Goal: Task Accomplishment & Management: Use online tool/utility

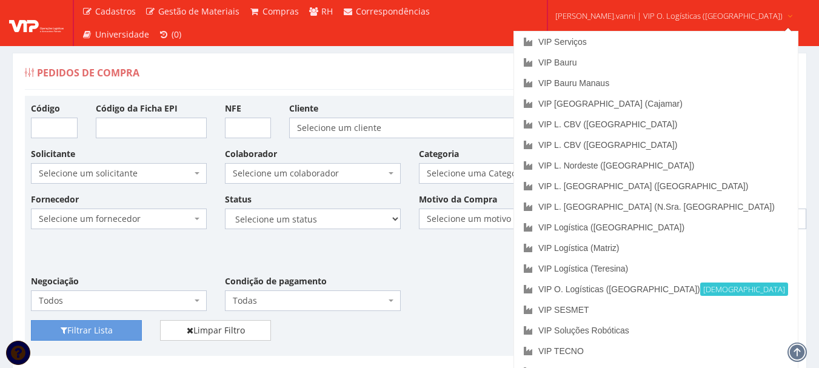
click at [654, 18] on span "fabio.vanni | VIP O. Logísticas (Rio Verde)" at bounding box center [669, 16] width 227 height 12
click at [645, 186] on link "VIP L. [GEOGRAPHIC_DATA] ([GEOGRAPHIC_DATA])" at bounding box center [656, 186] width 284 height 21
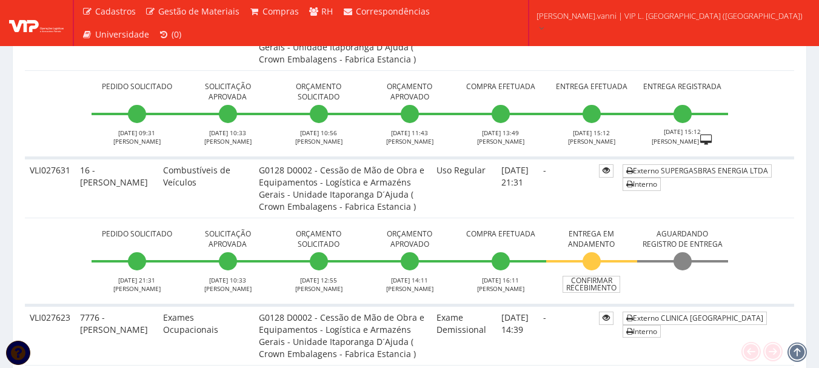
scroll to position [667, 0]
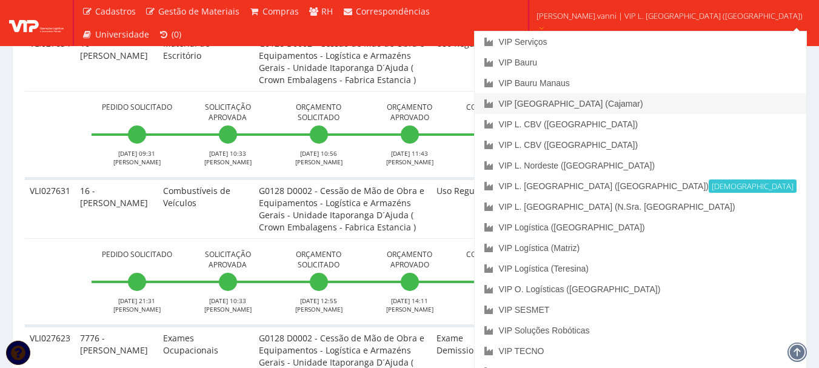
click at [598, 101] on link "VIP [GEOGRAPHIC_DATA] (Cajamar)" at bounding box center [641, 103] width 332 height 21
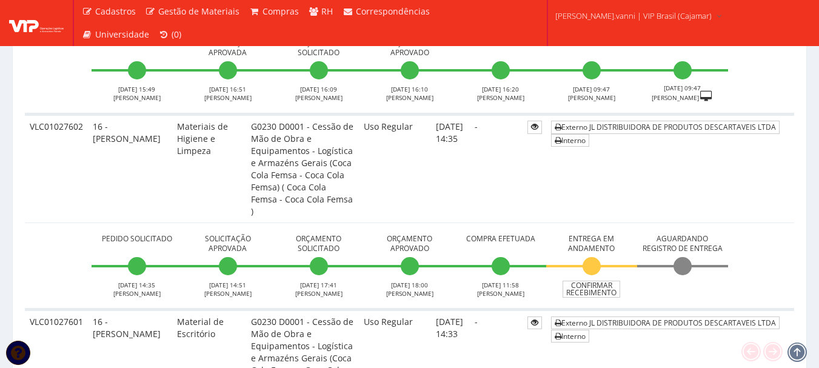
scroll to position [3639, 0]
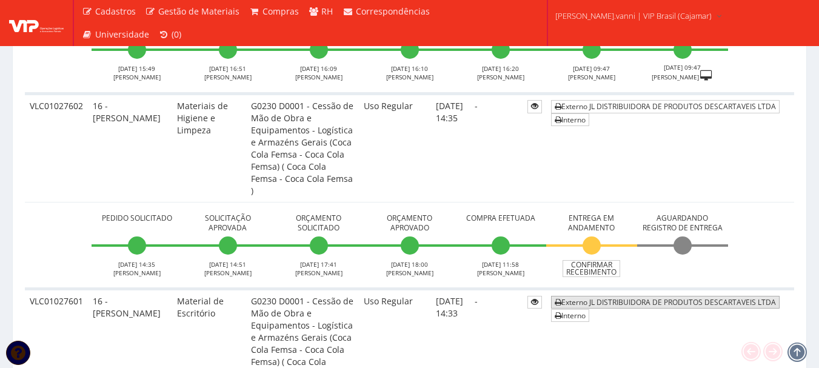
click at [647, 296] on link "Externo JL DISTRIBUIDORA DE PRODUTOS DESCARTAVEIS LTDA" at bounding box center [665, 302] width 229 height 13
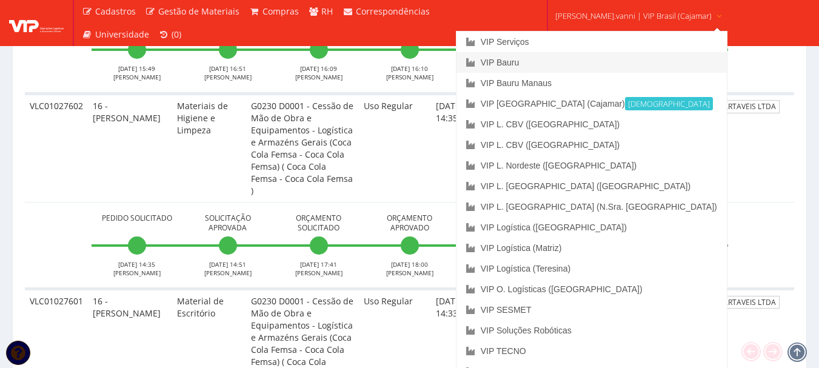
click at [576, 63] on link "VIP Bauru" at bounding box center [592, 62] width 270 height 21
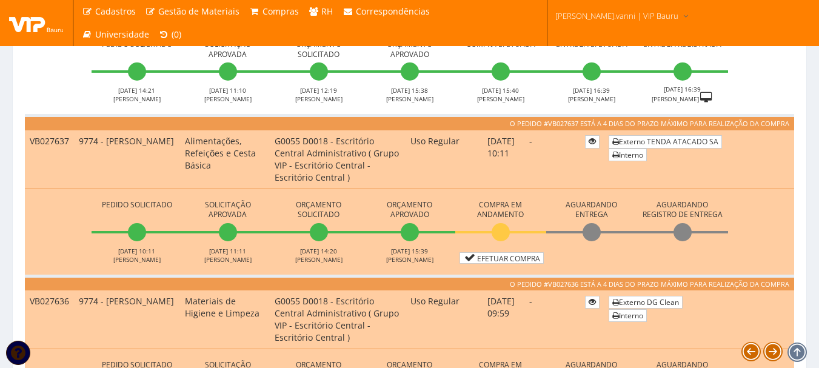
scroll to position [303, 0]
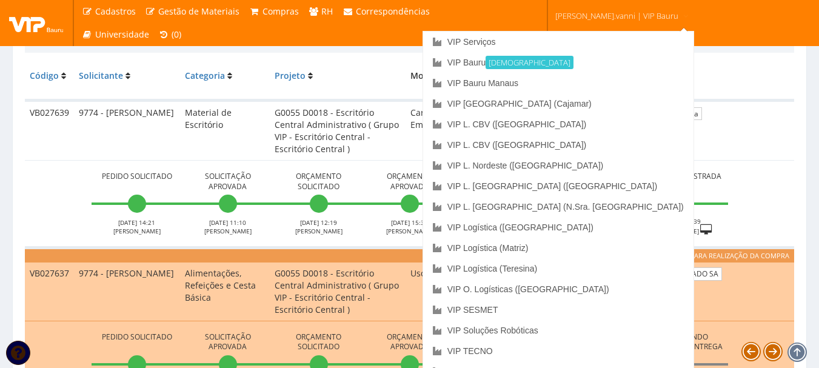
click at [616, 19] on span "[PERSON_NAME].vanni | VIP Bauru" at bounding box center [617, 16] width 123 height 12
click at [575, 98] on link "VIP [GEOGRAPHIC_DATA] (Cajamar)" at bounding box center [558, 103] width 270 height 21
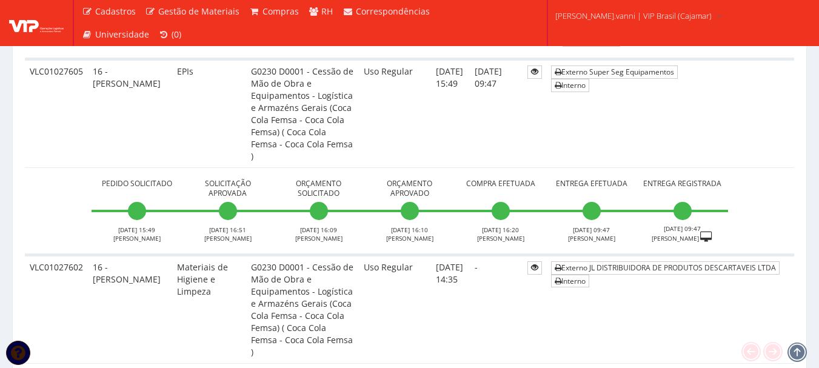
scroll to position [3457, 0]
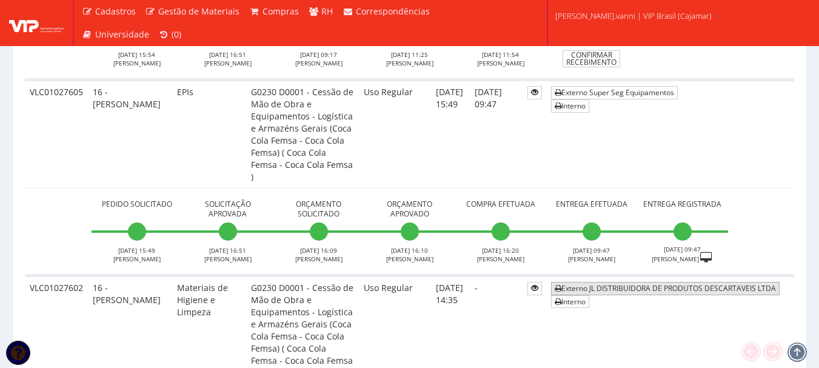
click at [650, 282] on link "Externo JL DISTRIBUIDORA DE PRODUTOS DESCARTAVEIS LTDA" at bounding box center [665, 288] width 229 height 13
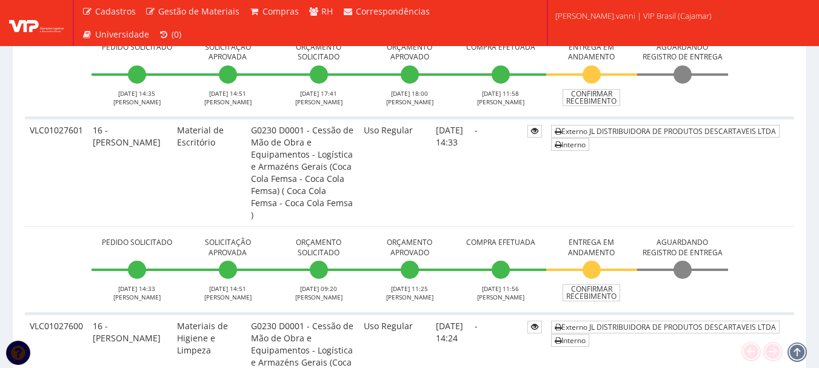
scroll to position [3821, 0]
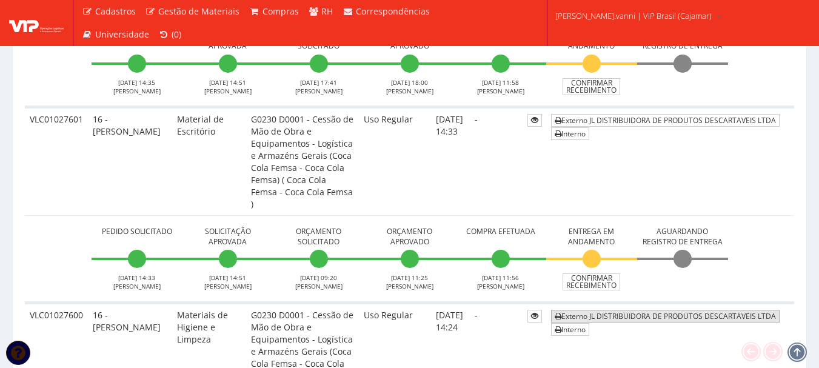
click at [663, 310] on link "Externo JL DISTRIBUIDORA DE PRODUTOS DESCARTAVEIS LTDA" at bounding box center [665, 316] width 229 height 13
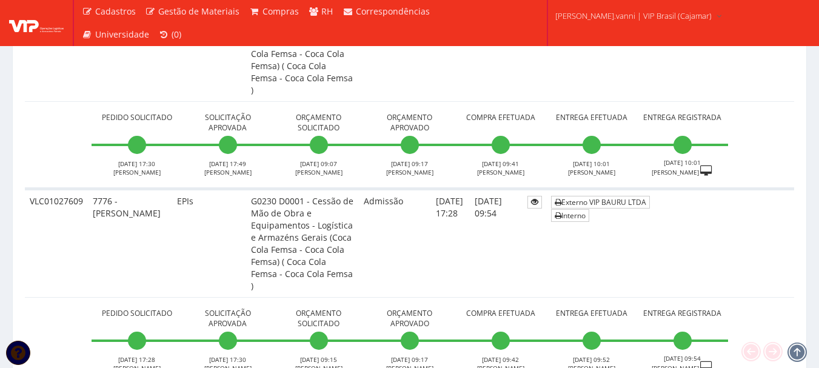
scroll to position [2669, 0]
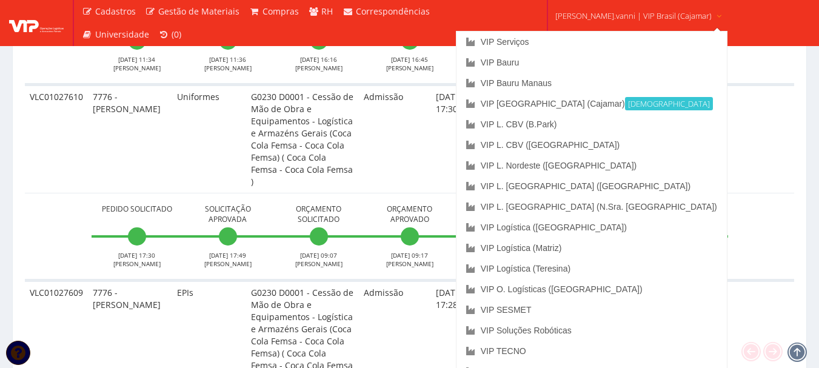
click at [676, 10] on link "fabio.vanni | VIP Brasil (Cajamar)" at bounding box center [639, 15] width 177 height 30
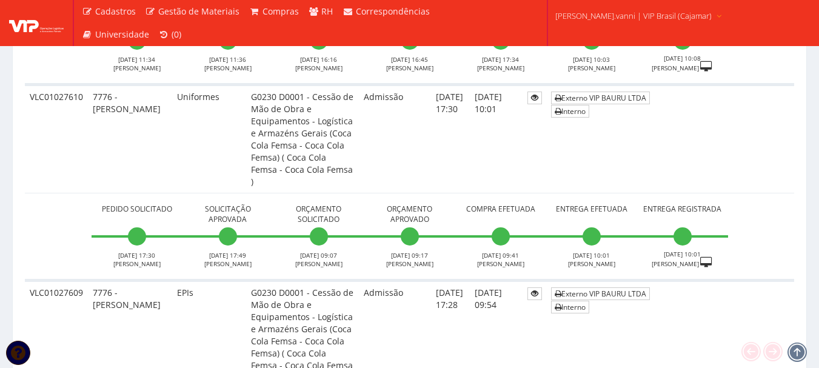
click at [654, 18] on span "fabio.vanni | VIP Brasil (Cajamar)" at bounding box center [634, 16] width 156 height 12
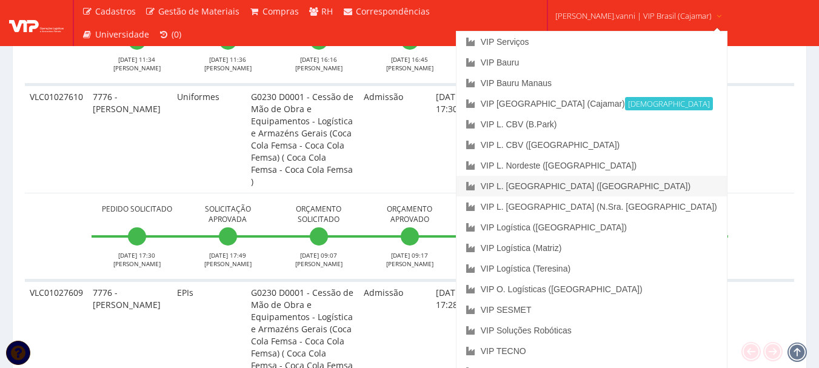
click at [603, 189] on link "VIP L. [GEOGRAPHIC_DATA] ([GEOGRAPHIC_DATA])" at bounding box center [592, 186] width 270 height 21
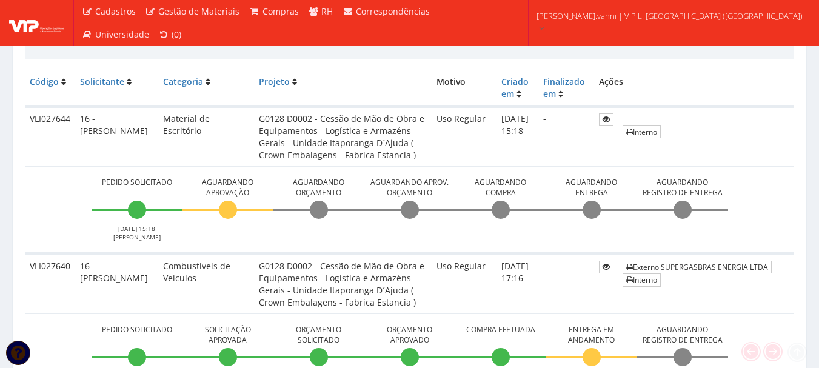
scroll to position [303, 0]
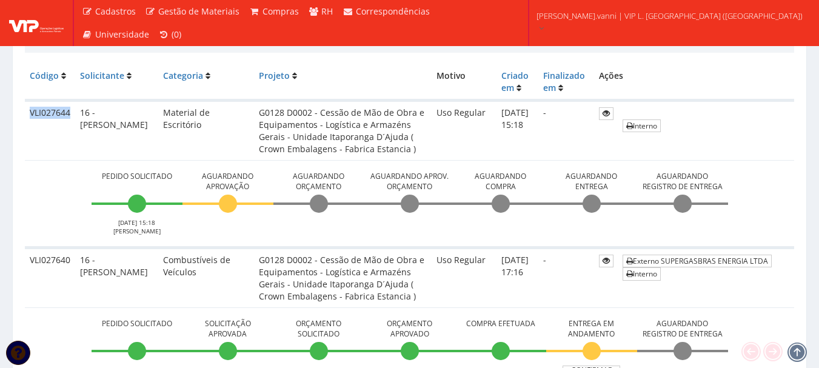
drag, startPoint x: 32, startPoint y: 110, endPoint x: 69, endPoint y: 110, distance: 37.0
click at [69, 110] on td "VLI027644" at bounding box center [50, 131] width 50 height 60
copy td "VLI027644"
click at [765, 183] on td "Pedido Solicitado 14/08/2025 15:18 JOSE SIQUEIRA Aguardando Aprovação Aguardand…" at bounding box center [410, 203] width 770 height 87
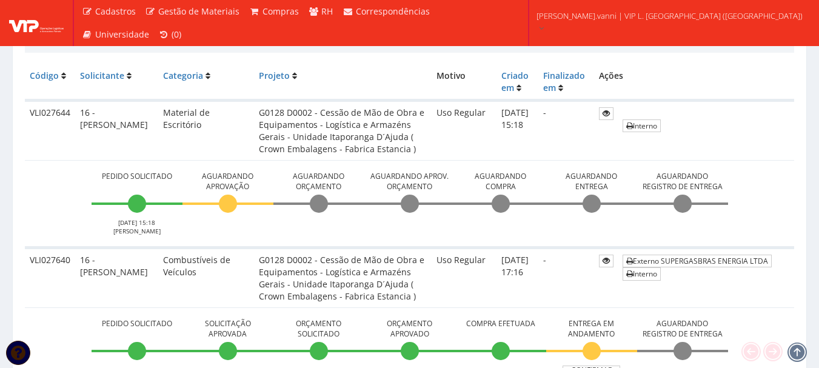
click at [615, 272] on td at bounding box center [606, 277] width 24 height 60
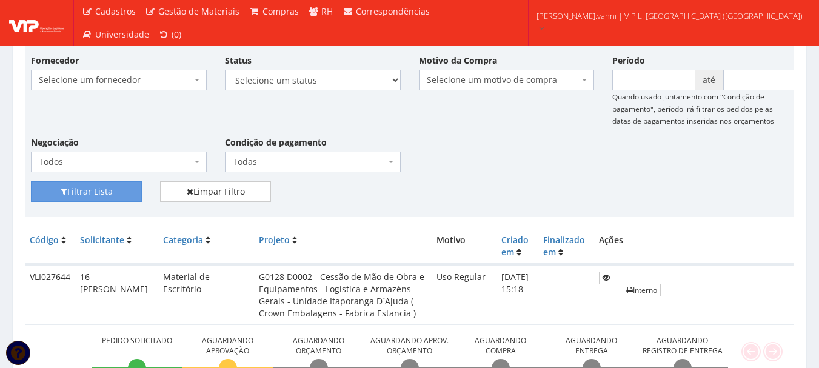
scroll to position [182, 0]
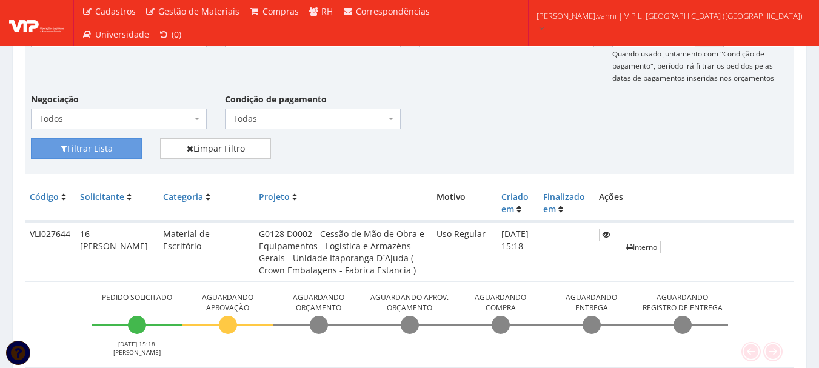
click at [579, 144] on div "Filtrar Lista Limpar Filtro" at bounding box center [410, 153] width 776 height 30
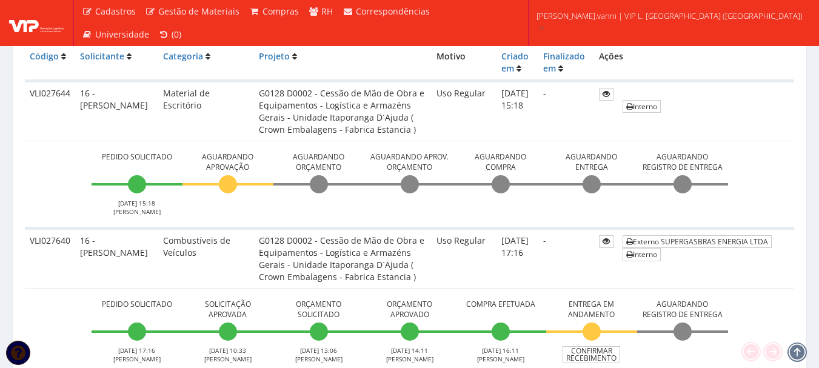
scroll to position [303, 0]
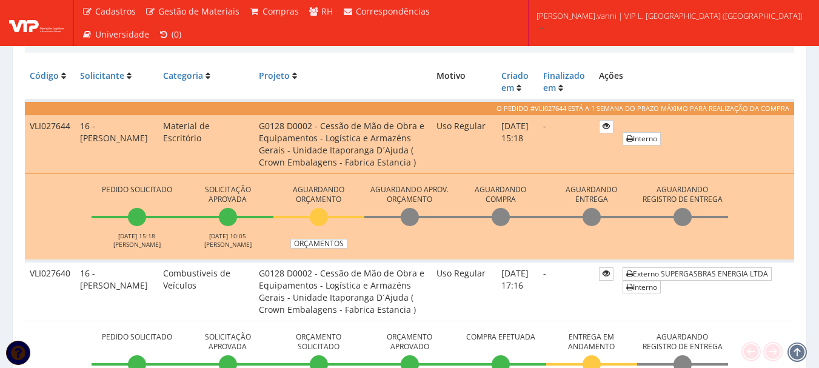
scroll to position [303, 0]
click at [336, 240] on link "Orçamentos" at bounding box center [319, 244] width 57 height 10
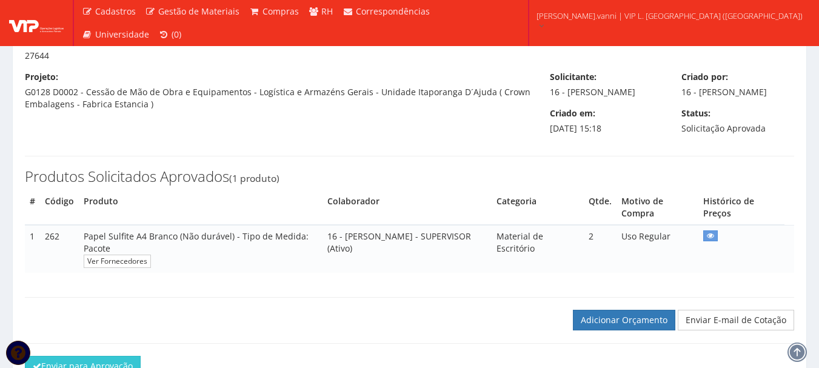
scroll to position [171, 0]
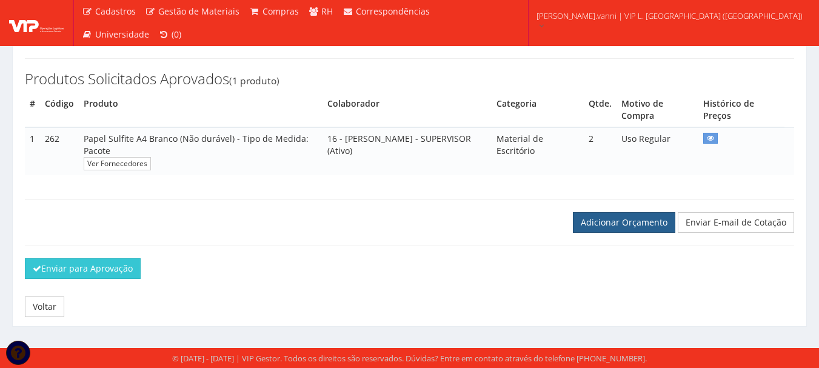
click at [642, 220] on link "Adicionar Orçamento" at bounding box center [624, 222] width 102 height 21
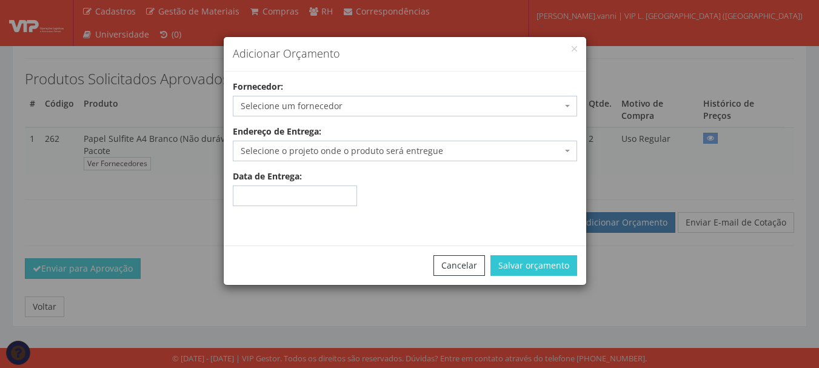
click at [383, 103] on span "Selecione um fornecedor" at bounding box center [401, 106] width 321 height 12
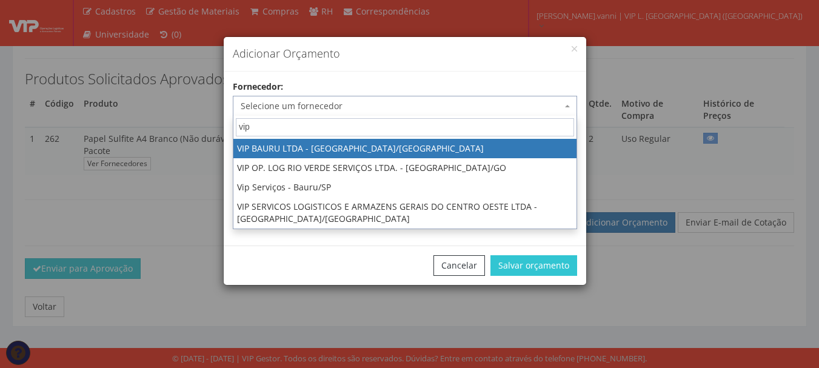
type input "vip"
select select "532"
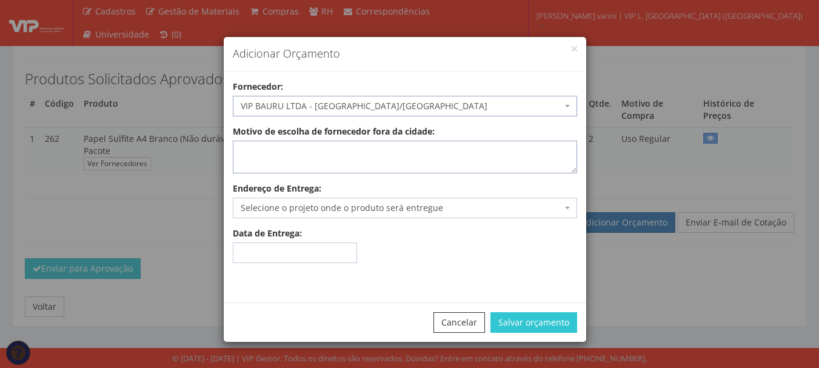
click at [325, 158] on textarea "Motivo de escolha de fornecedor fora da cidade:" at bounding box center [405, 157] width 344 height 33
type textarea "r"
type textarea "E"
type textarea "Reembolso"
click at [318, 207] on span "Selecione o projeto onde o produto será entregue" at bounding box center [401, 208] width 321 height 12
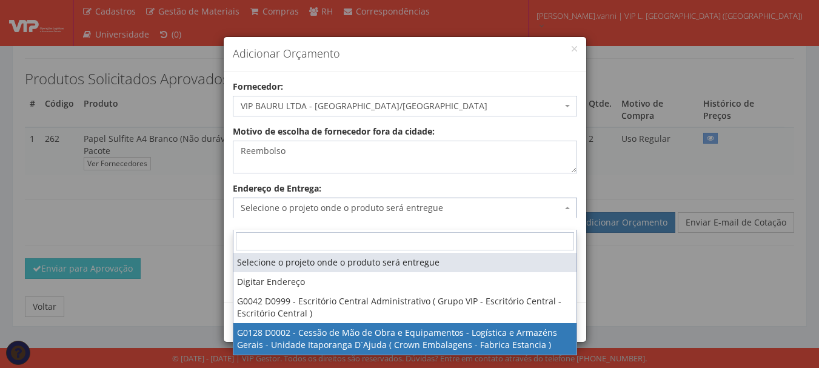
select select "128"
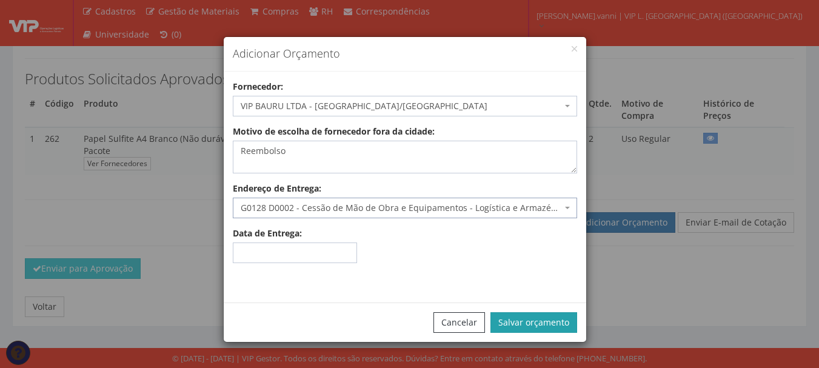
click at [548, 325] on button "Salvar orçamento" at bounding box center [534, 322] width 87 height 21
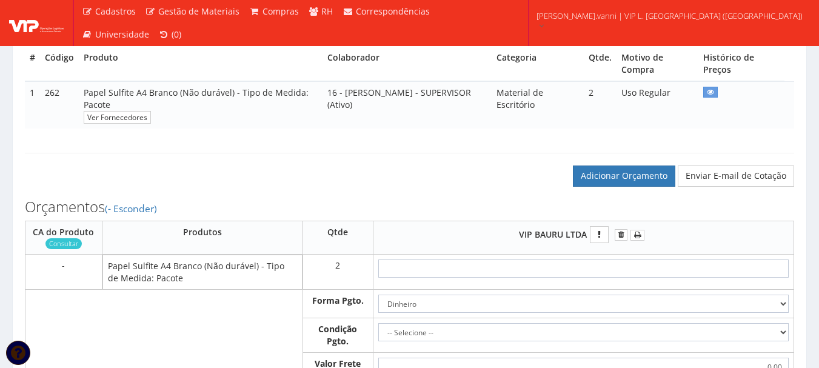
scroll to position [364, 0]
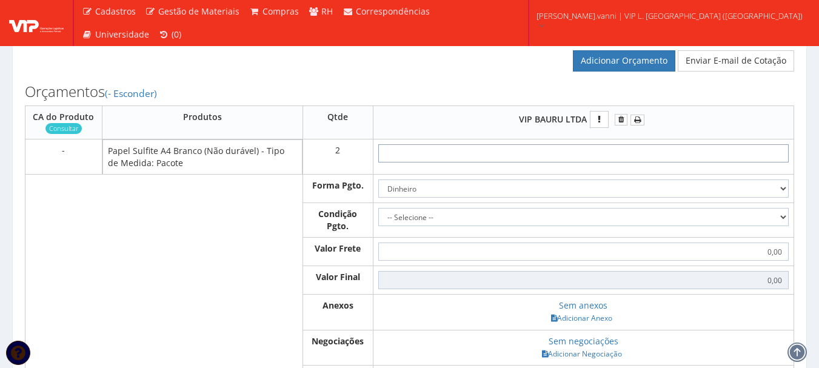
click at [641, 163] on input "text" at bounding box center [583, 153] width 411 height 18
type input "15"
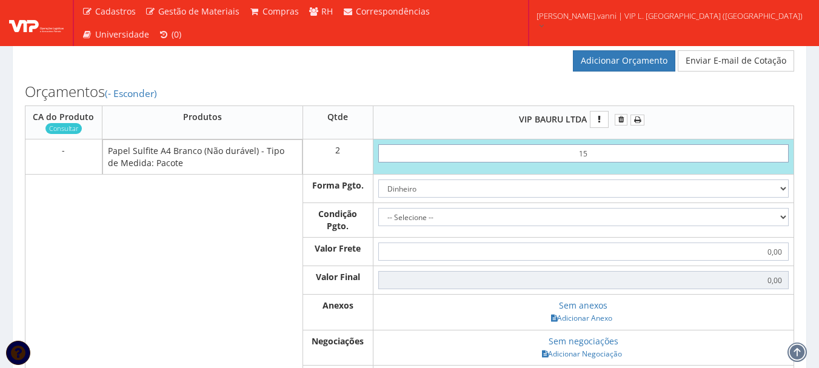
type input "30,00"
type input "1,55"
type input "3,10"
type input "15,50"
type input "31,00"
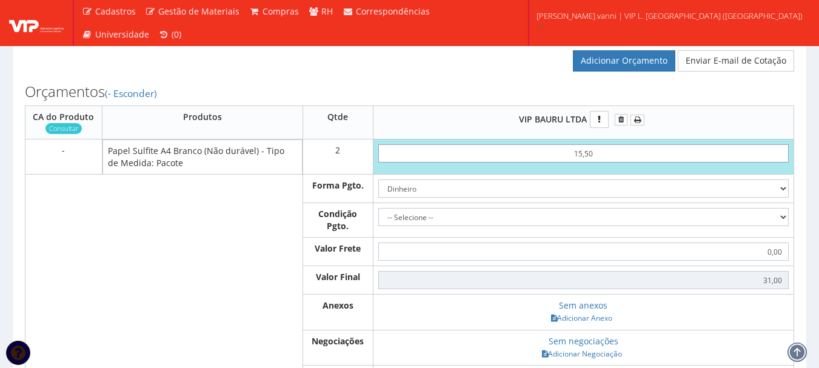
type input "15,50"
click at [784, 198] on select "Dinheiro Boleto Bancário Depósito Transferência Bancária Cartão de Crédito Cart…" at bounding box center [583, 189] width 411 height 18
select select "3"
click at [378, 192] on select "Dinheiro Boleto Bancário Depósito Transferência Bancária Cartão de Crédito Cart…" at bounding box center [583, 189] width 411 height 18
click at [785, 225] on select "-- Selecione -- À vista 7 dias 10 dias" at bounding box center [583, 217] width 411 height 18
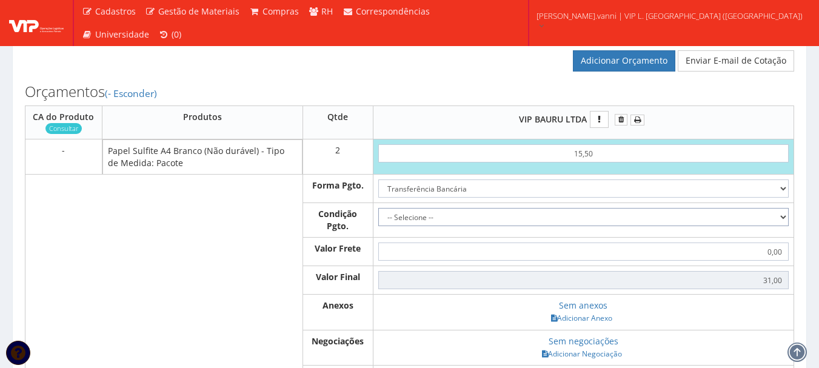
select select "0"
click at [378, 220] on select "-- Selecione -- À vista 7 dias 10 dias" at bounding box center [583, 217] width 411 height 18
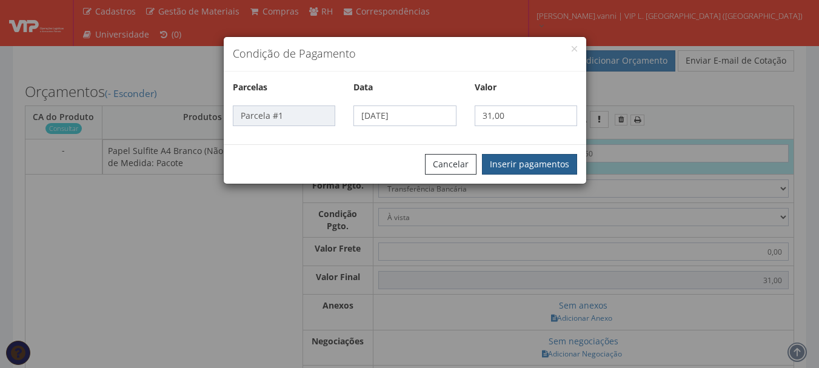
click at [531, 158] on button "Inserir pagamentos" at bounding box center [529, 164] width 95 height 21
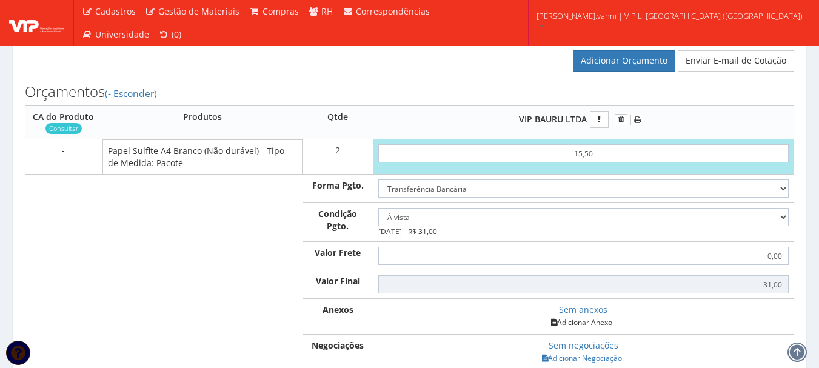
click at [583, 329] on link "Adicionar Anexo" at bounding box center [582, 322] width 69 height 13
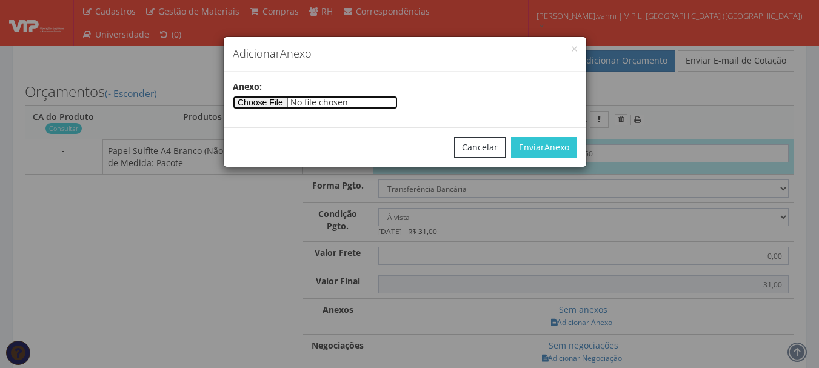
click at [293, 102] on input"] "file" at bounding box center [315, 102] width 165 height 13
type input"] "C:\fakepath\PEDIDOS SEM NOTA FISCAL Mister [PERSON_NAME].docx"
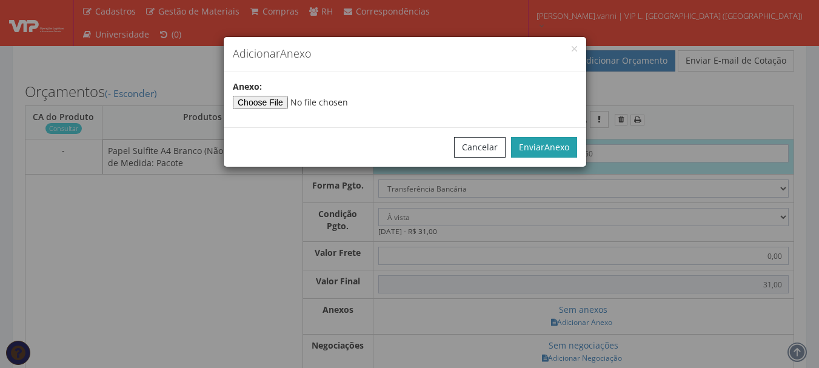
click at [549, 139] on button "Enviar Anexo" at bounding box center [544, 147] width 66 height 21
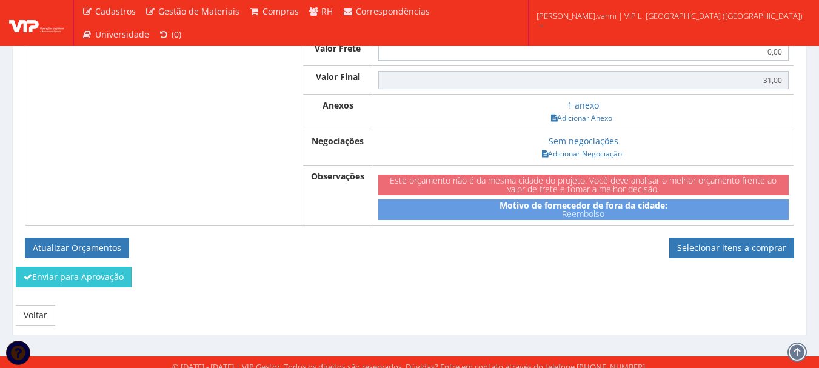
scroll to position [589, 0]
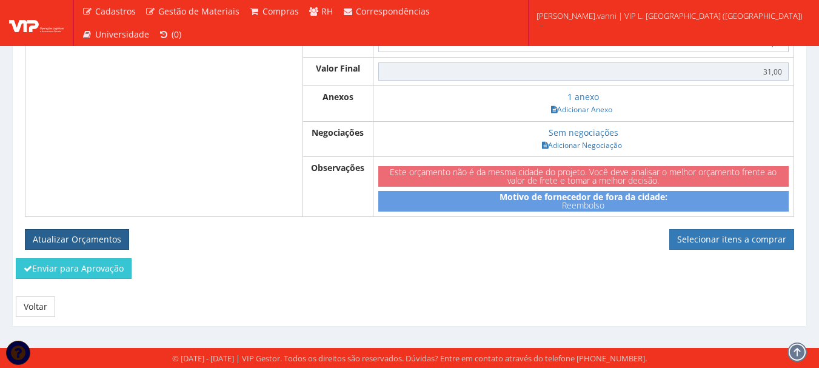
click at [86, 239] on button "Atualizar Orçamentos" at bounding box center [77, 239] width 104 height 21
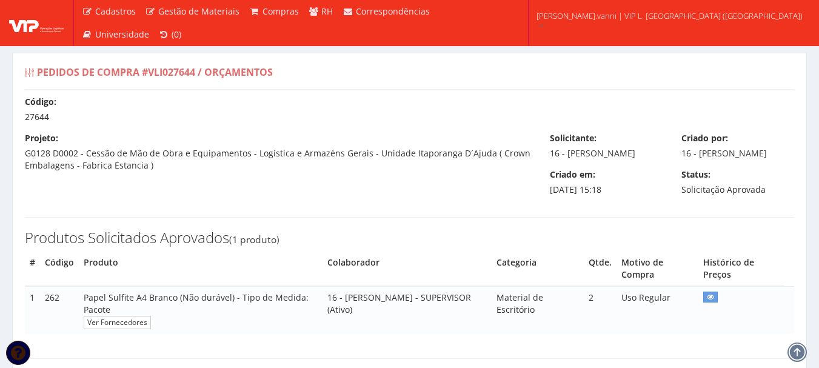
select select "0"
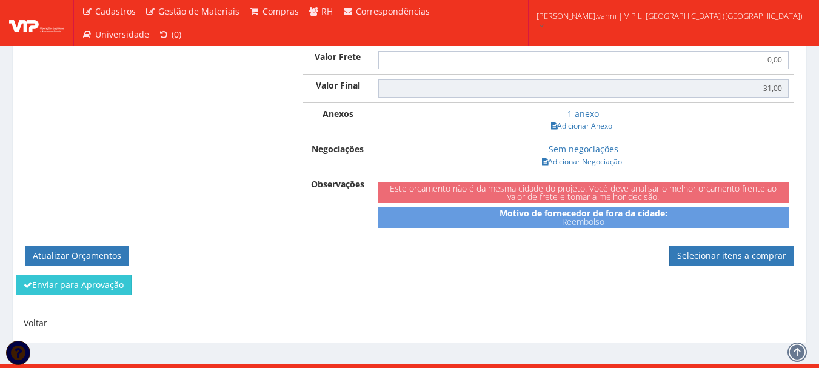
scroll to position [545, 0]
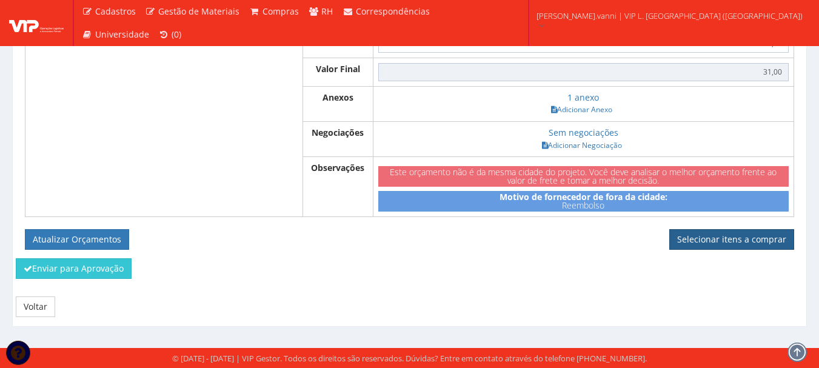
click at [748, 241] on link "Selecionar itens a comprar" at bounding box center [732, 239] width 125 height 21
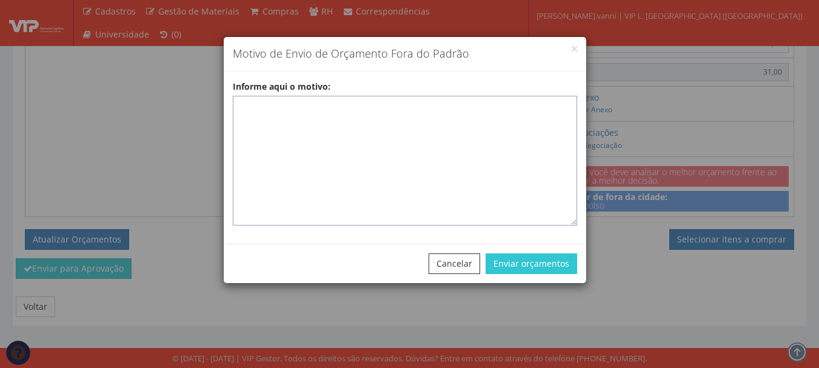
click at [367, 115] on textarea "Informe aqui o motivo:" at bounding box center [405, 161] width 344 height 130
click at [284, 112] on textarea "Informe aqui o motivo:" at bounding box center [405, 161] width 344 height 130
paste textarea "Pedido de compra para emissão de reembolso para colaborador - [PERSON_NAME]"
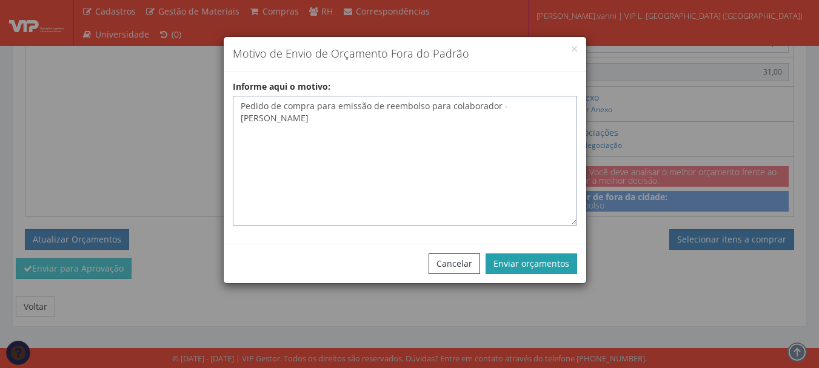
type textarea "Pedido de compra para emissão de reembolso para colaborador - [PERSON_NAME]"
click at [559, 260] on button "Enviar orçamentos" at bounding box center [532, 264] width 92 height 21
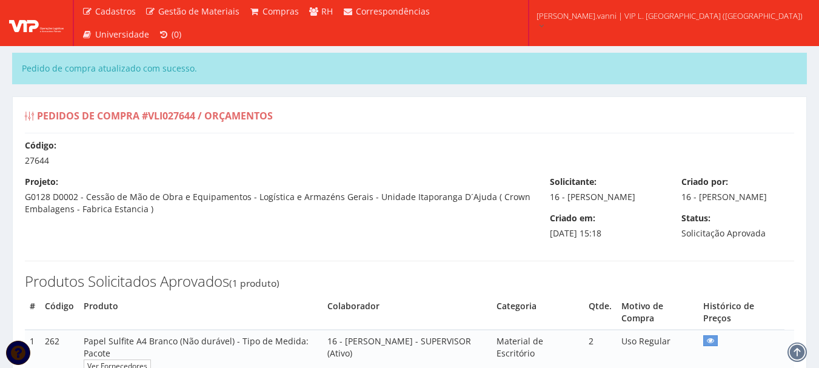
select select "0"
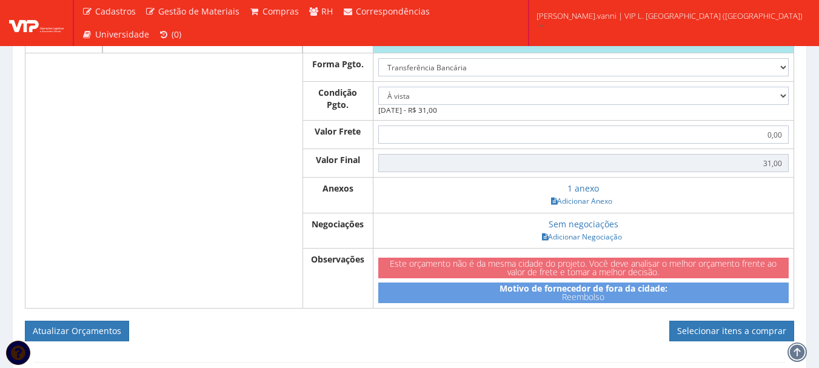
scroll to position [654, 0]
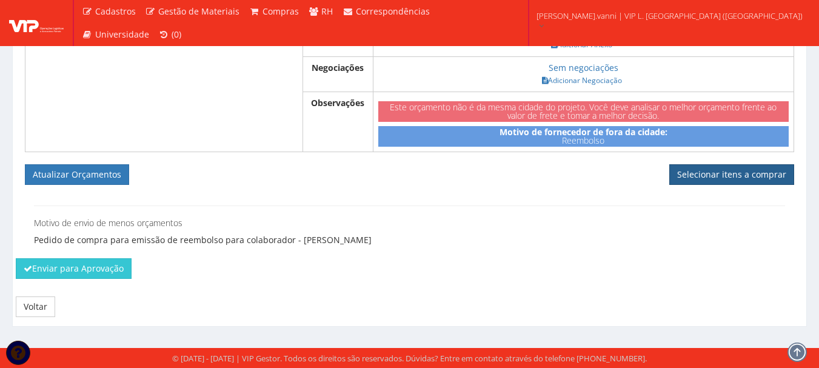
click at [722, 174] on link "Selecionar itens a comprar" at bounding box center [732, 174] width 125 height 21
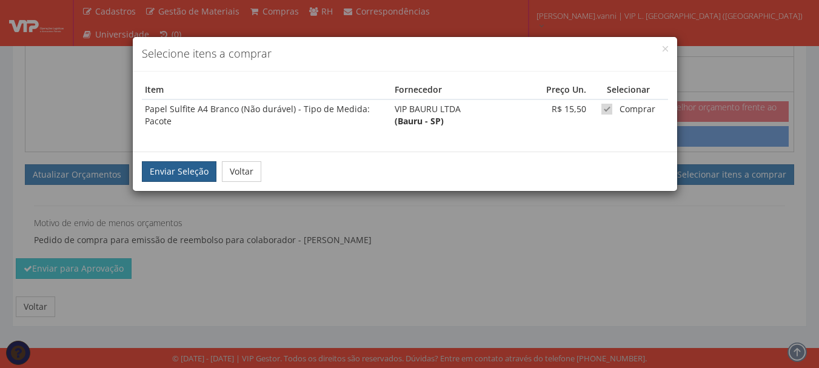
click at [186, 170] on button "Enviar Seleção" at bounding box center [179, 171] width 75 height 21
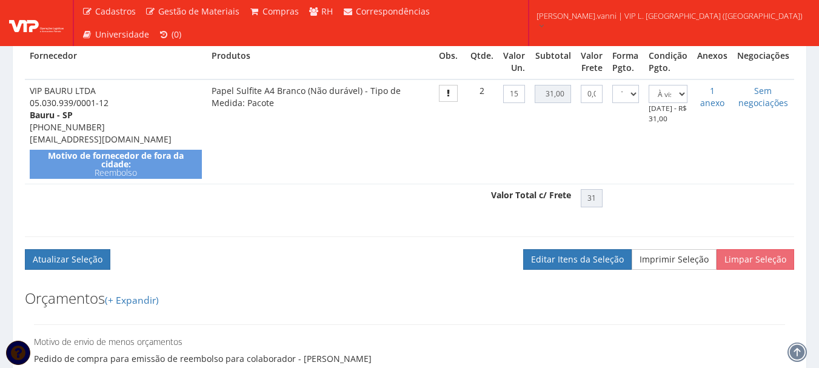
scroll to position [485, 0]
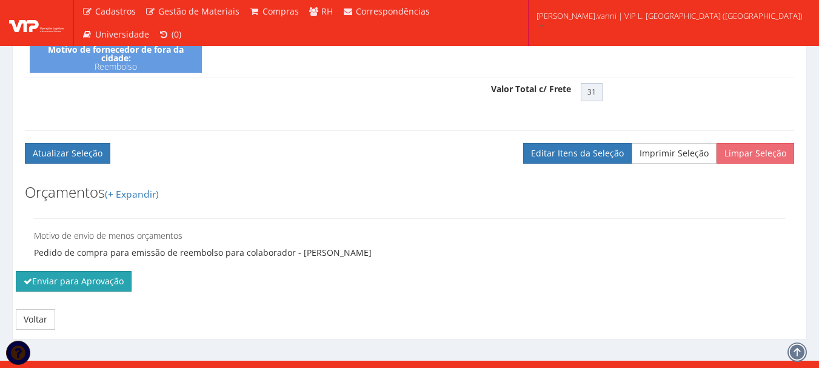
click at [102, 292] on button "Enviar para Aprovação" at bounding box center [74, 281] width 116 height 21
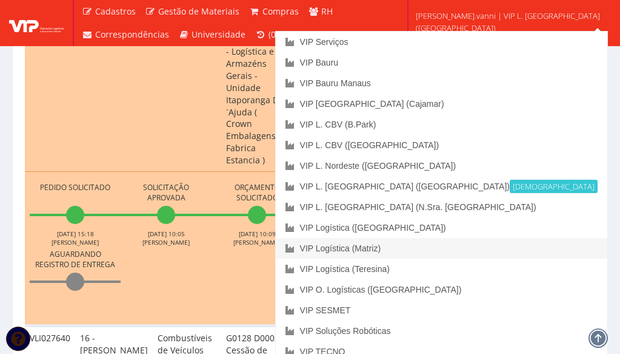
scroll to position [546, 0]
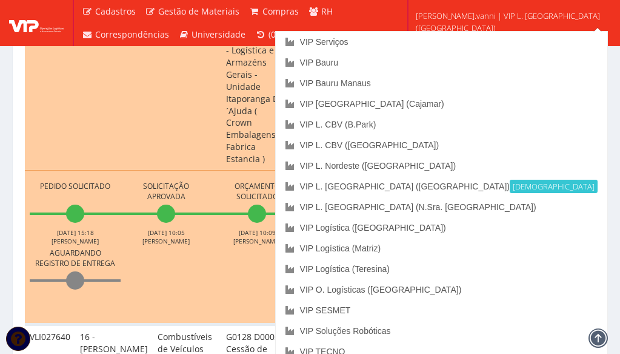
click at [599, 337] on icon at bounding box center [598, 337] width 17 height 17
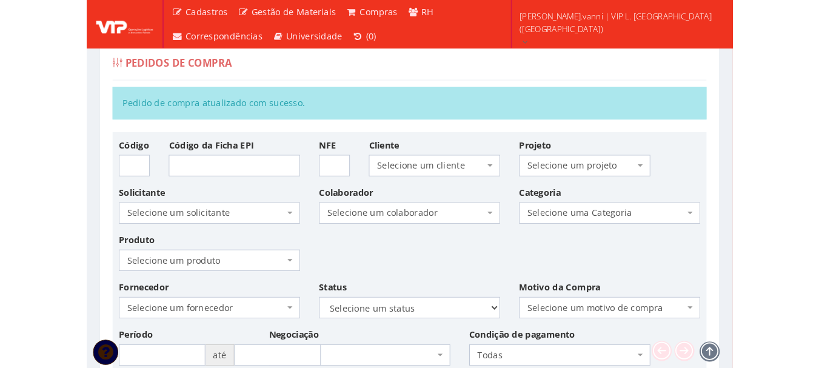
scroll to position [0, 0]
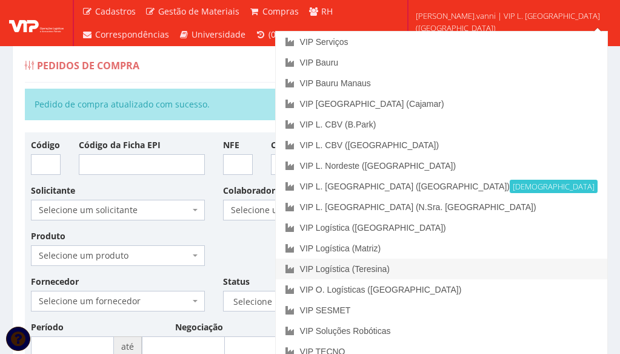
click at [550, 272] on link "VIP Logística (Teresina)" at bounding box center [442, 268] width 332 height 21
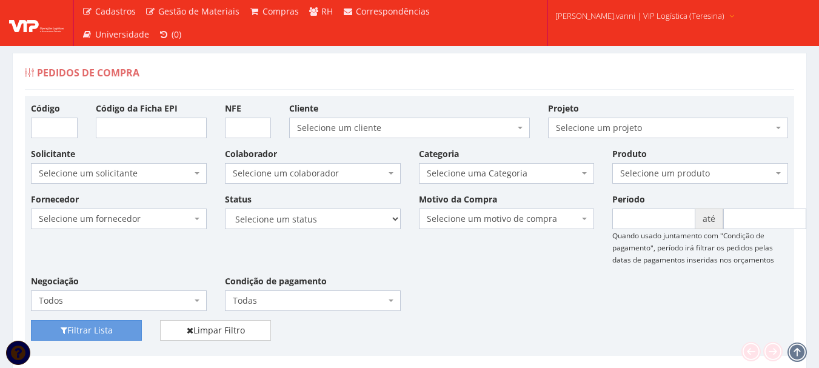
click at [648, 19] on span "fabio.vanni | VIP Logística (Teresina)" at bounding box center [640, 16] width 169 height 12
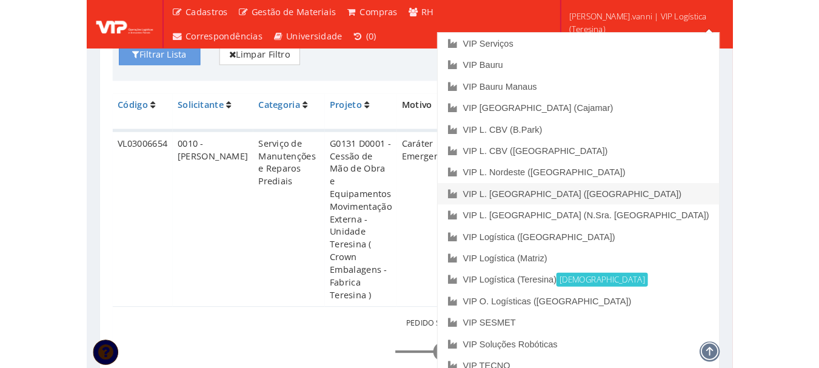
scroll to position [328, 0]
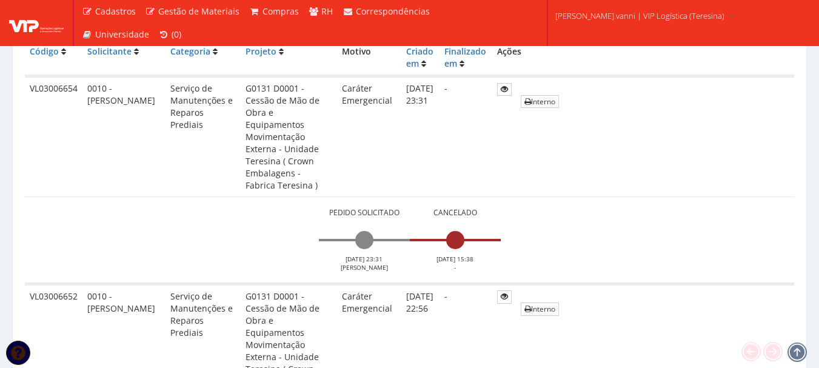
click at [740, 8] on div "Cadastros Clientes Unidades Subclientes Unidades de Subclientes Projetos Gestão…" at bounding box center [409, 23] width 819 height 46
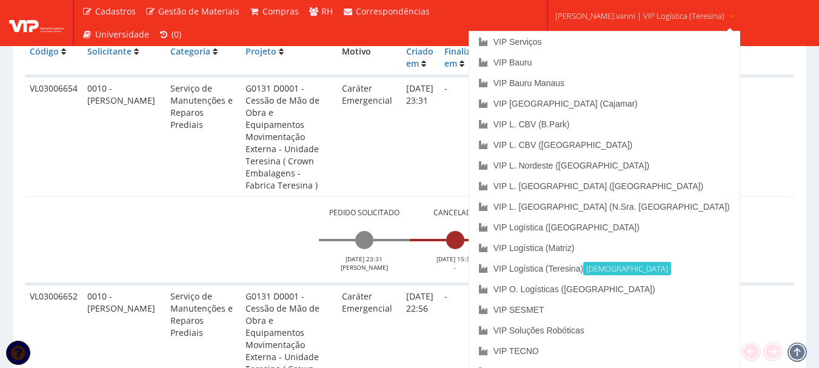
click at [577, 15] on span "fabio.vanni | VIP Logística (Teresina)" at bounding box center [640, 16] width 169 height 12
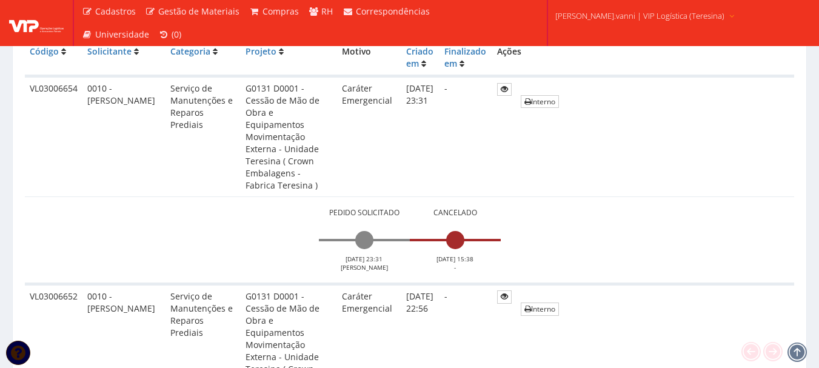
click at [569, 17] on span "fabio.vanni | VIP Logística (Teresina)" at bounding box center [640, 16] width 169 height 12
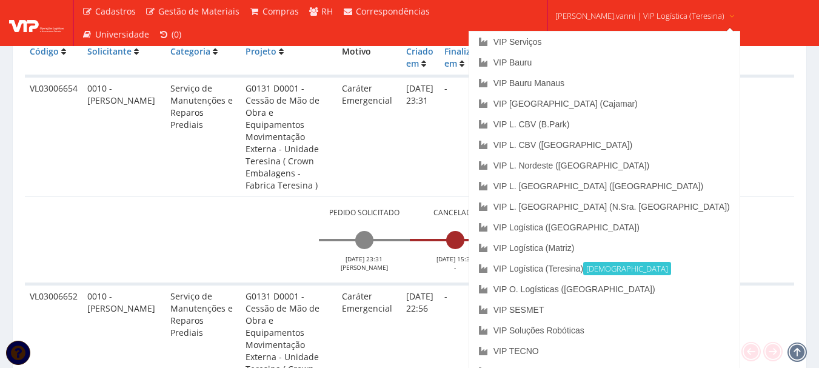
click at [611, 27] on link "fabio.vanni | VIP Logística (Teresina)" at bounding box center [646, 15] width 190 height 30
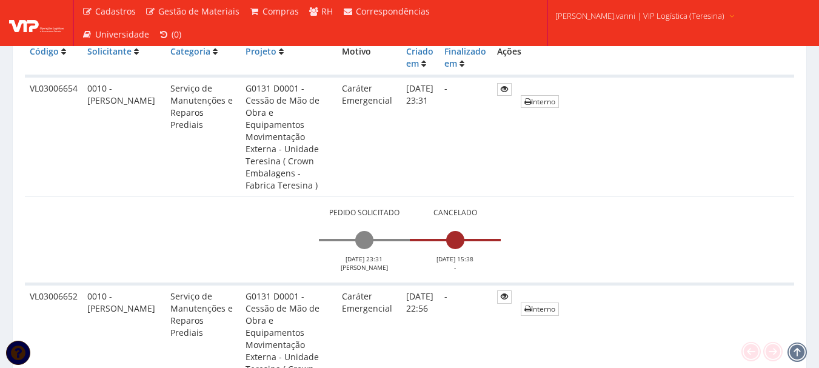
click at [613, 21] on span "fabio.vanni | VIP Logística (Teresina)" at bounding box center [640, 16] width 169 height 12
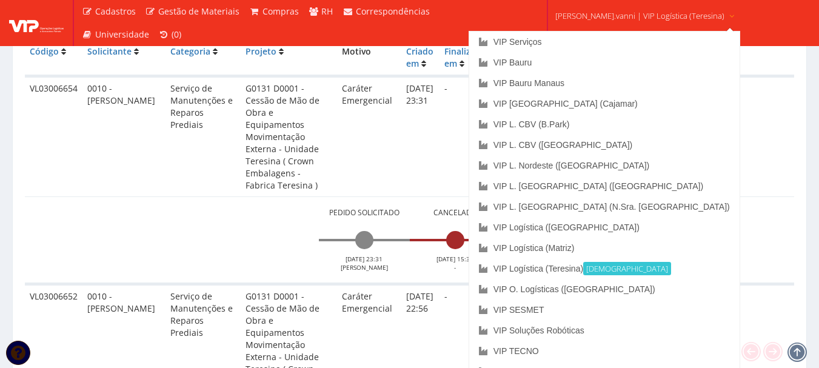
click at [727, 19] on icon at bounding box center [732, 16] width 10 height 8
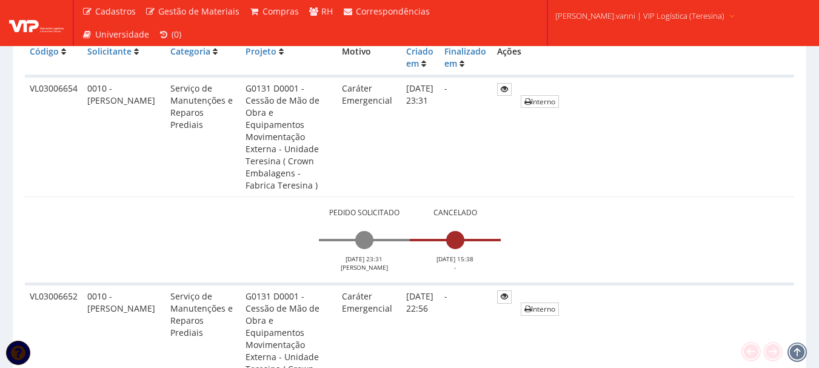
click at [727, 18] on icon at bounding box center [732, 16] width 10 height 8
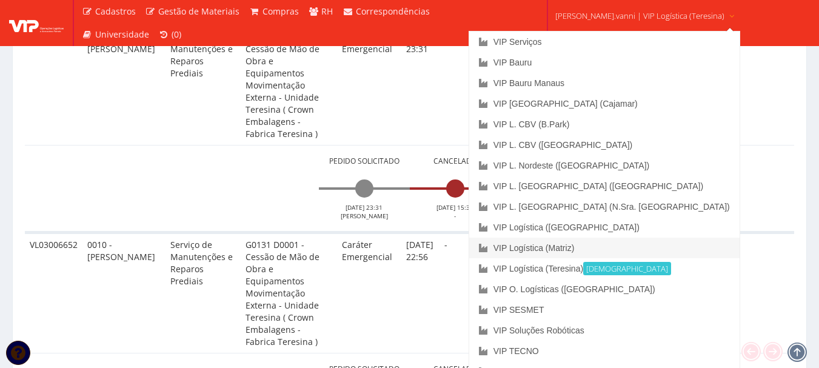
scroll to position [449, 0]
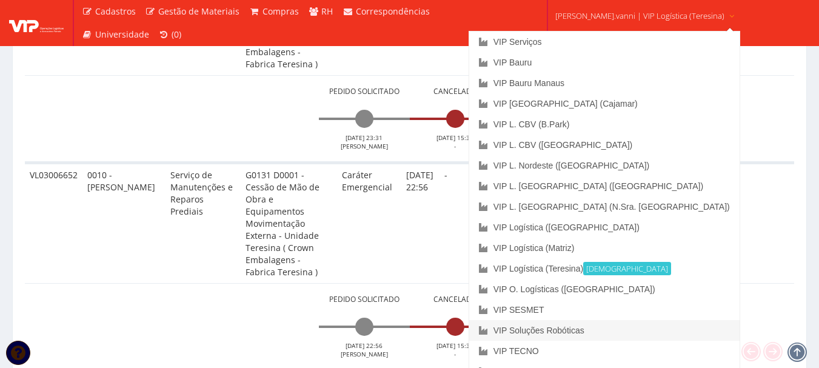
click at [668, 329] on link "VIP Soluções Robóticas" at bounding box center [604, 330] width 270 height 21
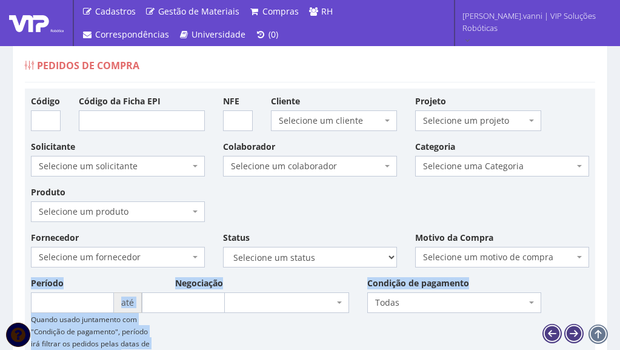
drag, startPoint x: 546, startPoint y: 348, endPoint x: 558, endPoint y: 253, distance: 95.3
click at [558, 253] on div "Fornecedor Selecione um fornecedor ******** ******** 1000 MARCAS [GEOGRAPHIC_DA…" at bounding box center [310, 307] width 577 height 152
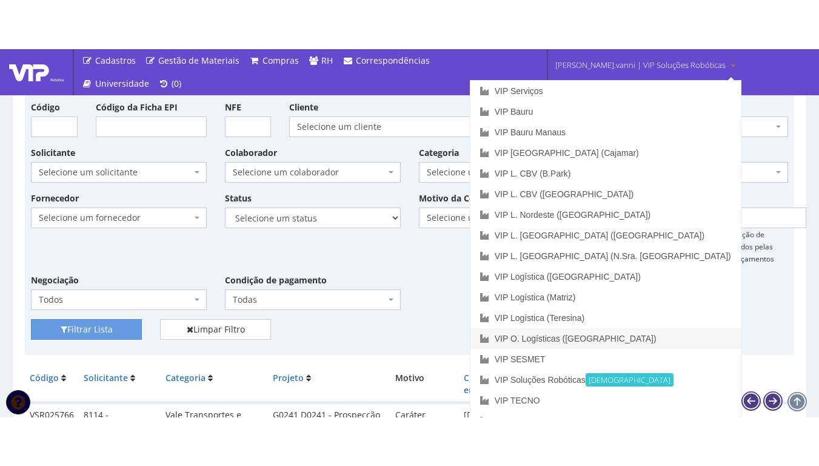
scroll to position [121, 0]
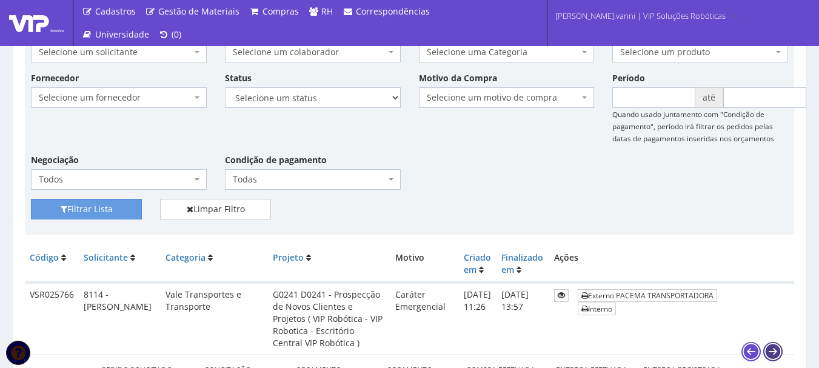
click at [620, 142] on icon at bounding box center [751, 351] width 17 height 17
click at [620, 142] on icon at bounding box center [773, 351] width 17 height 17
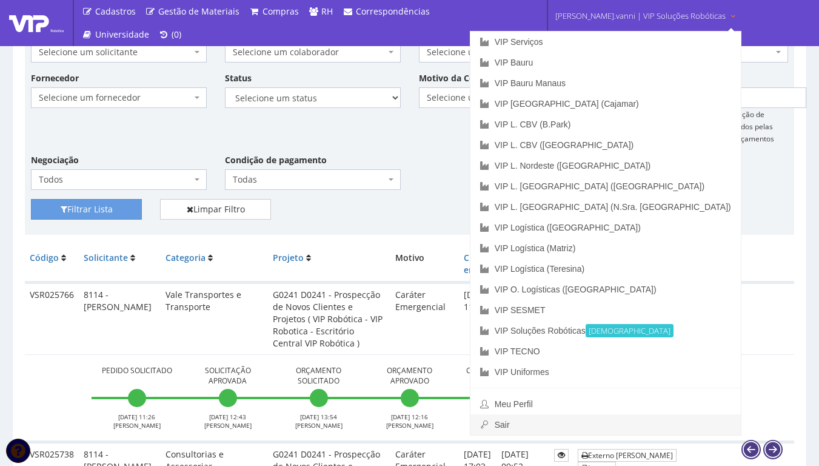
click at [575, 142] on link "Sair" at bounding box center [606, 424] width 270 height 21
